Goal: Task Accomplishment & Management: Manage account settings

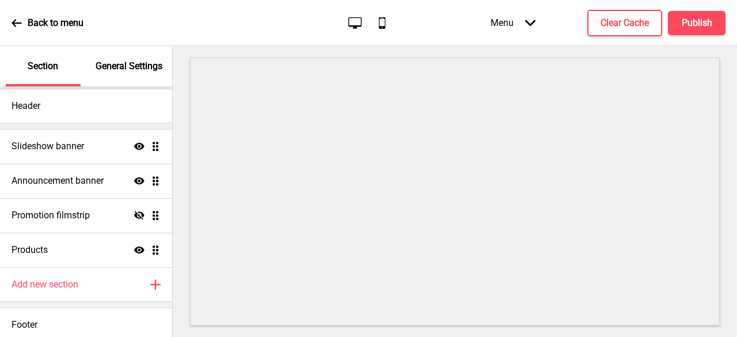
scroll to position [14, 0]
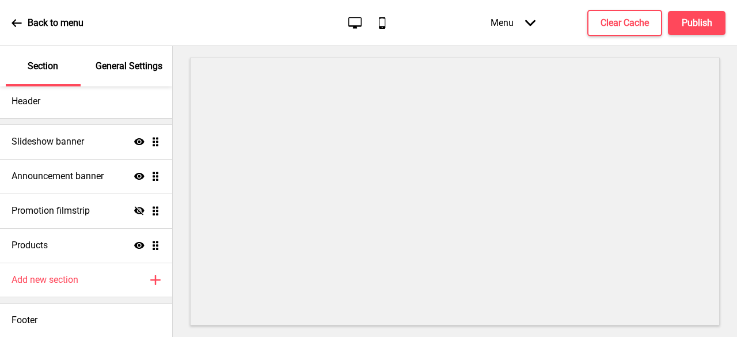
click at [33, 25] on p "Back to menu" at bounding box center [56, 23] width 56 height 13
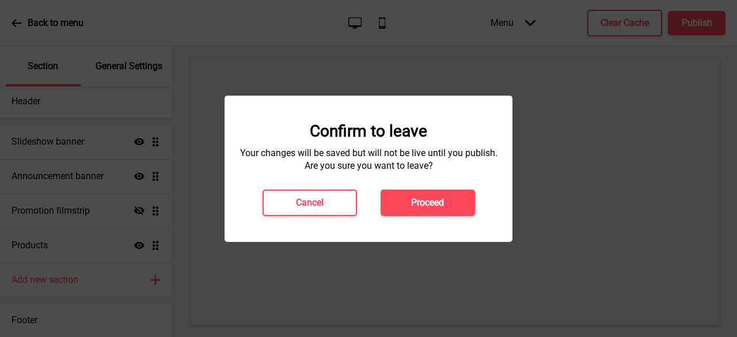
click at [432, 216] on div "Confirm to leave Your changes will be saved but will not be live until you publ…" at bounding box center [369, 169] width 288 height 146
click at [432, 209] on button "Proceed" at bounding box center [428, 202] width 94 height 26
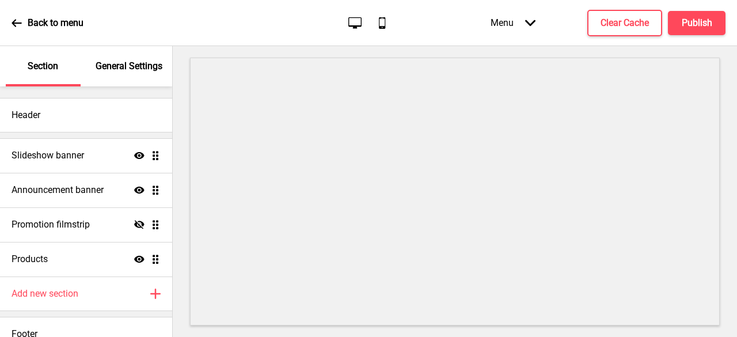
click at [93, 67] on div "General Settings" at bounding box center [129, 66] width 75 height 40
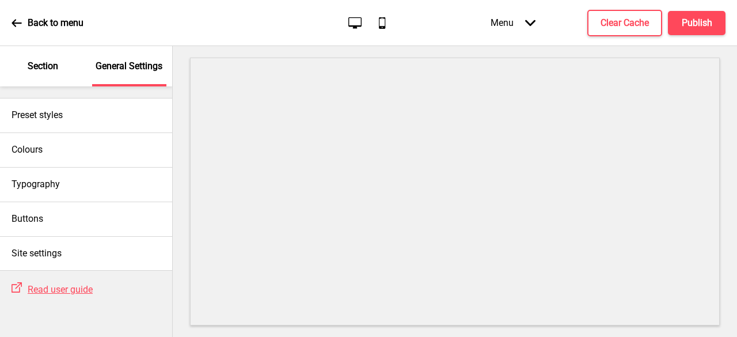
click at [43, 69] on p "Section" at bounding box center [43, 66] width 31 height 13
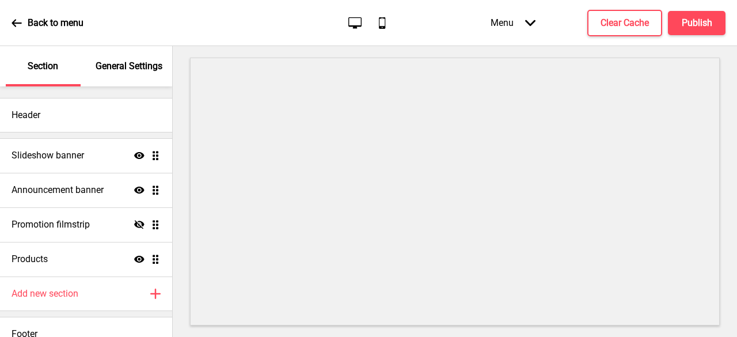
click at [22, 27] on div "Back to menu" at bounding box center [48, 22] width 72 height 31
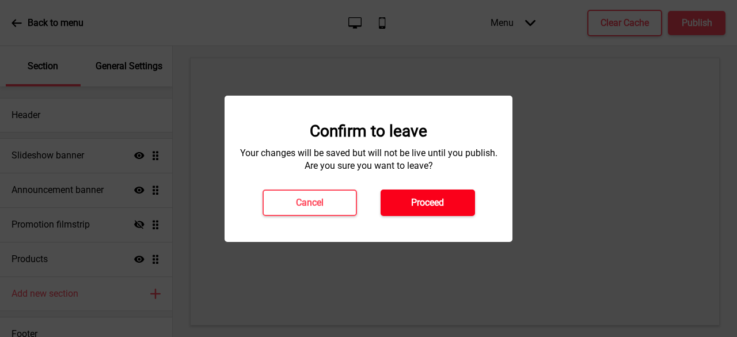
click at [461, 202] on button "Proceed" at bounding box center [428, 202] width 94 height 26
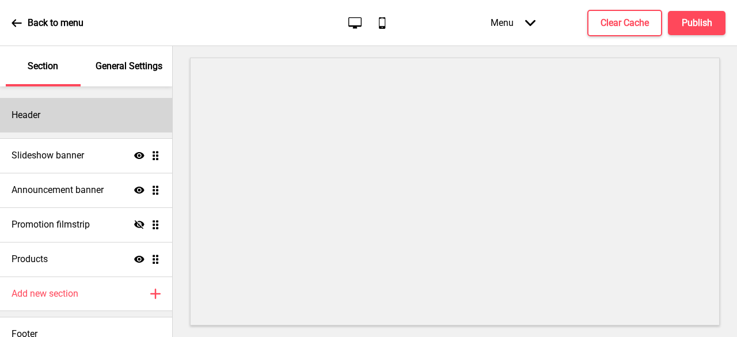
click at [105, 115] on div "Header" at bounding box center [86, 115] width 172 height 35
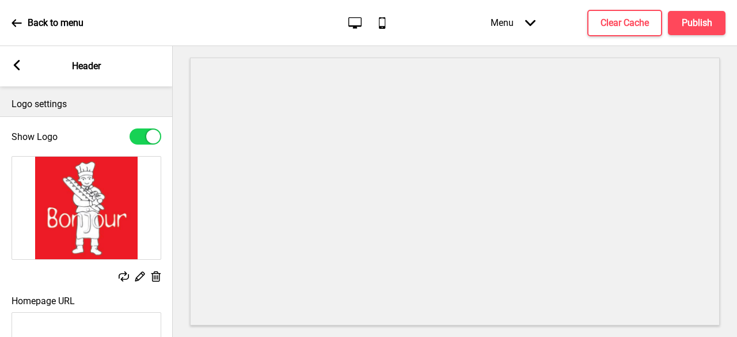
click at [12, 70] on rect at bounding box center [17, 65] width 10 height 10
